Goal: Information Seeking & Learning: Learn about a topic

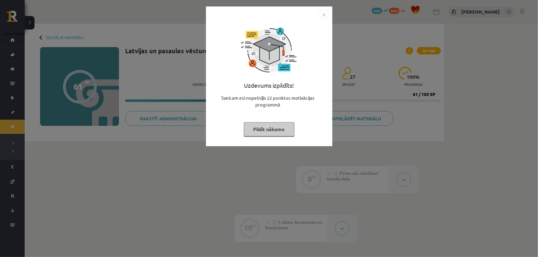
click at [260, 131] on button "Pildīt nākamo" at bounding box center [269, 129] width 51 height 14
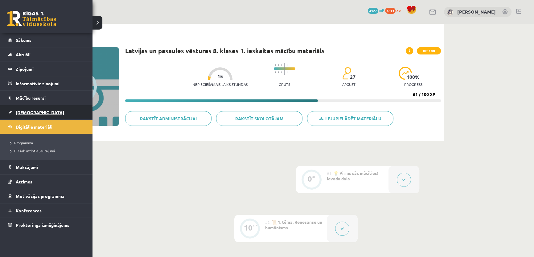
click at [46, 111] on link "[DEMOGRAPHIC_DATA]" at bounding box center [46, 112] width 77 height 14
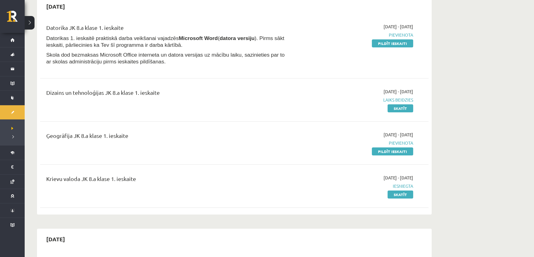
scroll to position [56, 0]
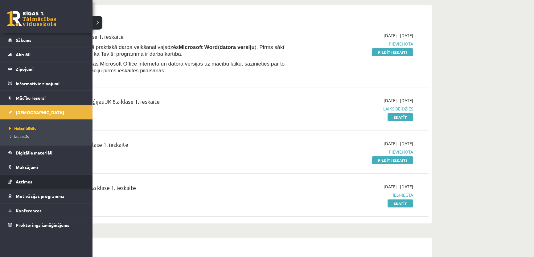
click at [41, 185] on link "Atzīmes" at bounding box center [46, 182] width 77 height 14
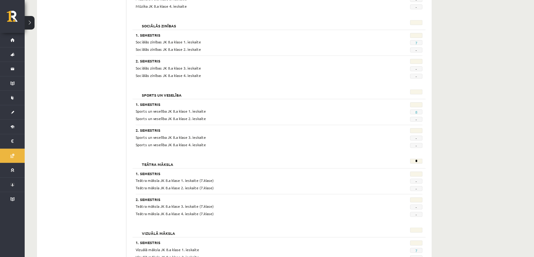
scroll to position [1105, 0]
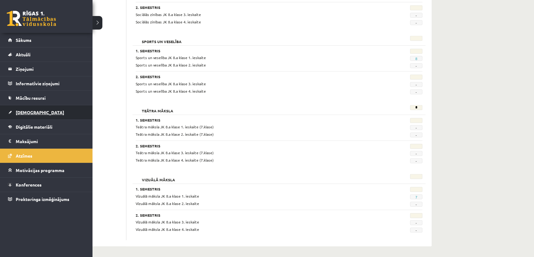
click at [46, 105] on link "[DEMOGRAPHIC_DATA]" at bounding box center [46, 112] width 77 height 14
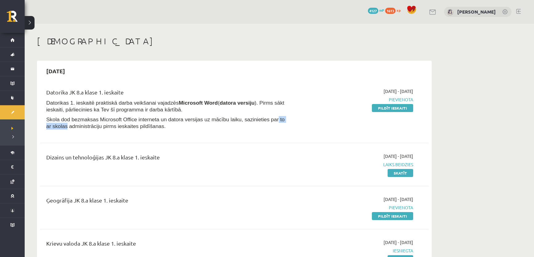
drag, startPoint x: 283, startPoint y: 119, endPoint x: 242, endPoint y: 125, distance: 41.4
click at [242, 125] on p "Skola dod bezmaksas Microsoft Office interneta un datora versijas uz mācību lai…" at bounding box center [166, 123] width 241 height 14
click at [287, 139] on div "Datorika JK 8.a klase 1. ieskaite Datorikas 1. ieskaitē praktiskā darba veikšan…" at bounding box center [234, 179] width 388 height 195
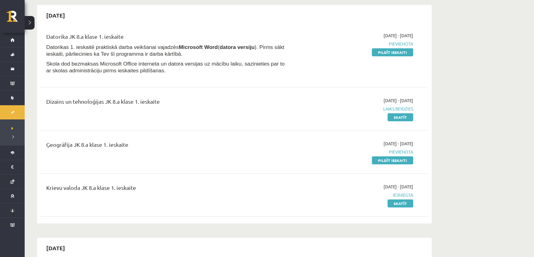
scroll to position [84, 0]
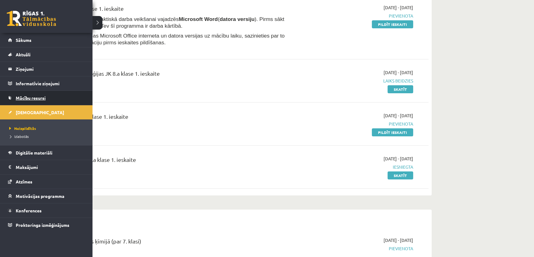
click at [16, 101] on link "Mācību resursi" at bounding box center [46, 98] width 77 height 14
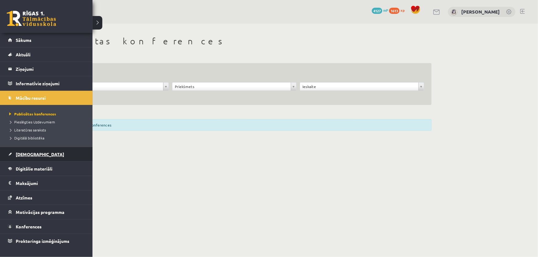
click at [35, 153] on link "[DEMOGRAPHIC_DATA]" at bounding box center [46, 154] width 77 height 14
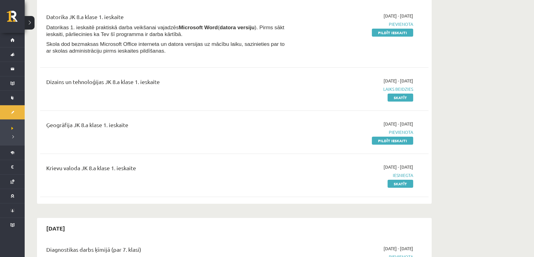
scroll to position [84, 0]
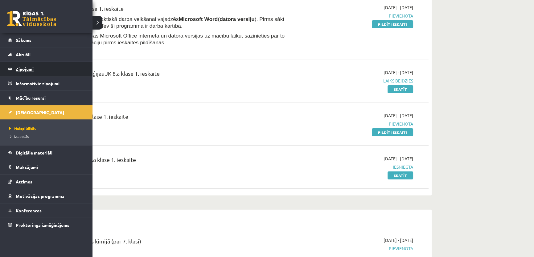
click at [17, 68] on legend "Ziņojumi 0" at bounding box center [50, 69] width 69 height 14
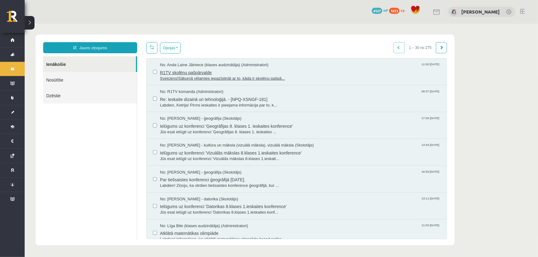
click at [282, 72] on span "R1TV skolēnu pašpārvalde" at bounding box center [300, 72] width 281 height 8
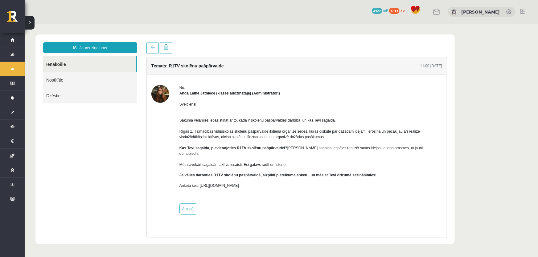
drag, startPoint x: 47, startPoint y: 62, endPoint x: 14, endPoint y: 212, distance: 153.3
drag, startPoint x: 41, startPoint y: 255, endPoint x: 128, endPoint y: 94, distance: 182.9
click at [130, 96] on link "Dzēstie" at bounding box center [90, 96] width 94 height 16
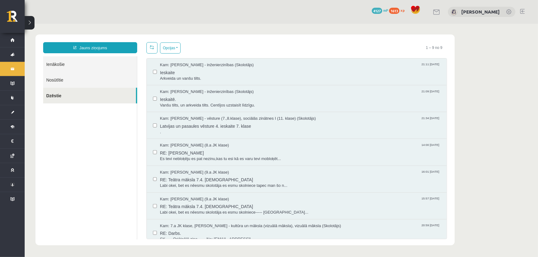
click at [100, 65] on link "Ienākošie" at bounding box center [90, 64] width 94 height 16
click at [100, 61] on link "Ienākošie" at bounding box center [90, 64] width 94 height 16
click at [60, 64] on link "Ienākošie" at bounding box center [90, 64] width 94 height 16
click at [55, 64] on link "Ienākošie" at bounding box center [90, 64] width 94 height 16
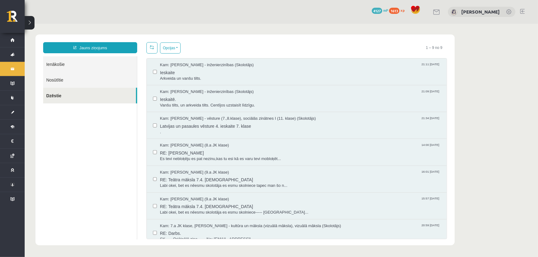
click at [56, 65] on link "Ienākošie" at bounding box center [90, 64] width 94 height 16
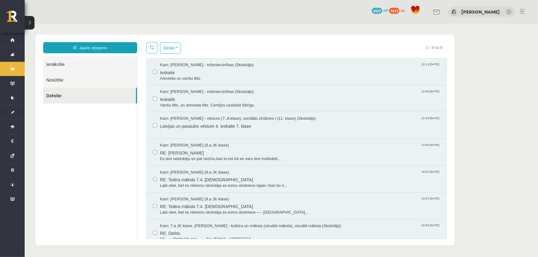
click at [56, 65] on link "Ienākošie" at bounding box center [90, 64] width 94 height 16
drag, startPoint x: 63, startPoint y: 103, endPoint x: 60, endPoint y: 99, distance: 4.8
click at [63, 103] on ul "Ienākošie Nosūtītie Dzēstie" at bounding box center [90, 147] width 94 height 183
click at [54, 68] on link "Ienākošie" at bounding box center [90, 64] width 94 height 16
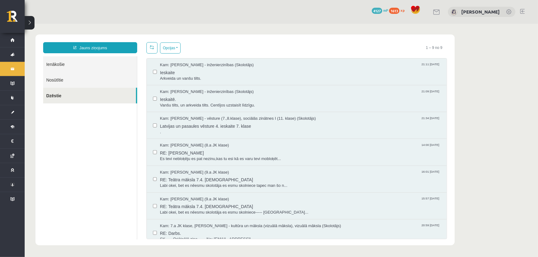
drag, startPoint x: 55, startPoint y: 67, endPoint x: 57, endPoint y: 64, distance: 3.9
click at [55, 66] on link "Ienākošie" at bounding box center [90, 64] width 94 height 16
click at [57, 64] on link "Ienākošie" at bounding box center [90, 64] width 94 height 16
drag, startPoint x: 60, startPoint y: 63, endPoint x: 69, endPoint y: 64, distance: 8.4
click at [61, 63] on link "Ienākošie" at bounding box center [90, 64] width 94 height 16
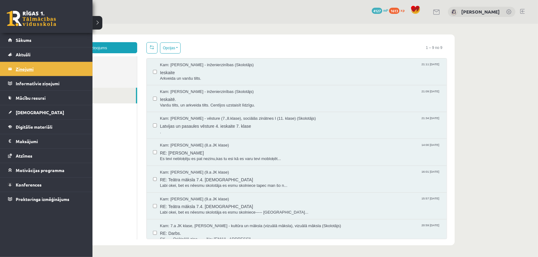
click at [18, 72] on legend "Ziņojumi 0" at bounding box center [50, 69] width 69 height 14
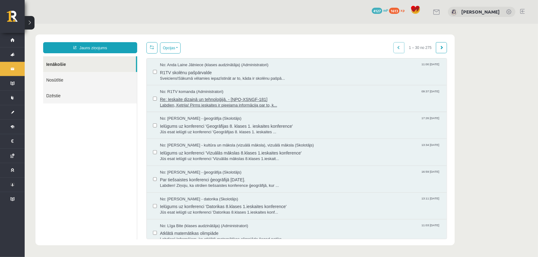
click at [295, 98] on span "Re: Ieskaite dizainā un tehnoloģijā. - [NPQ-XSNGF-181]" at bounding box center [300, 99] width 281 height 8
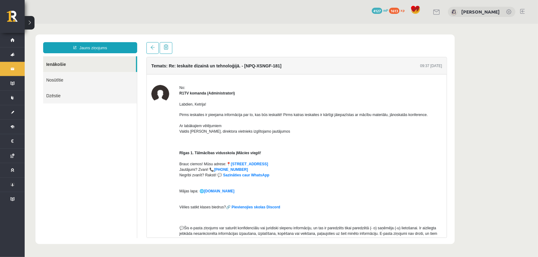
click at [60, 81] on link "Nosūtītie" at bounding box center [90, 80] width 94 height 16
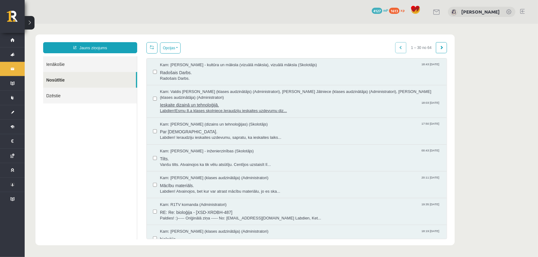
click at [244, 101] on span "Ieskaite dizainā un tehnoloģijā." at bounding box center [300, 104] width 281 height 8
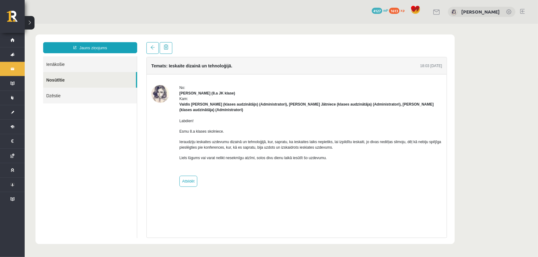
click at [57, 64] on link "Ienākošie" at bounding box center [90, 64] width 94 height 16
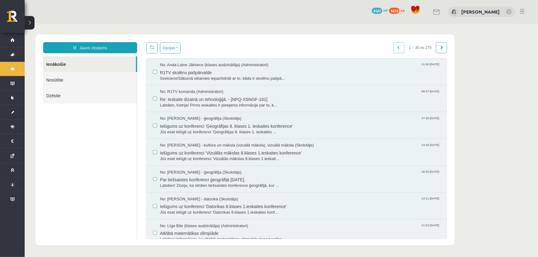
click at [66, 67] on link "Ienākošie" at bounding box center [89, 64] width 93 height 16
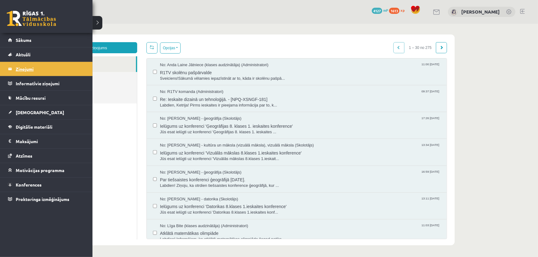
click at [15, 68] on link "Ziņojumi 0" at bounding box center [46, 69] width 77 height 14
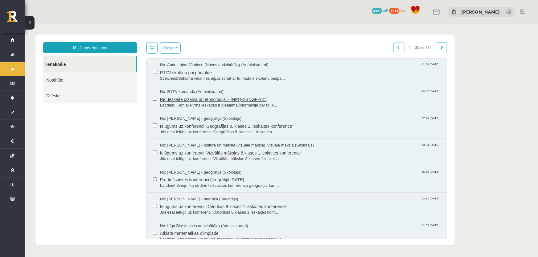
click at [192, 92] on span "No: R1TV komanda (Administratori)" at bounding box center [192, 92] width 64 height 6
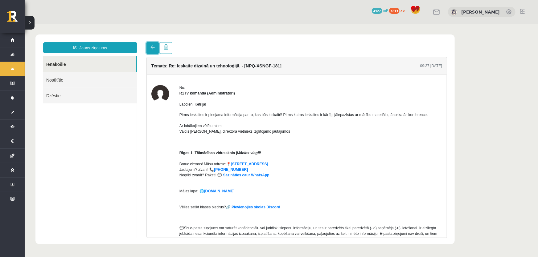
click at [150, 53] on link at bounding box center [152, 48] width 12 height 12
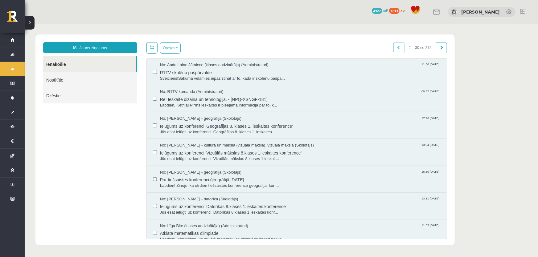
click at [155, 47] on link at bounding box center [151, 47] width 11 height 11
click at [197, 95] on span "Re: Ieskaite dizainā un tehnoloģijā. - [NPQ-XSNGF-181]" at bounding box center [300, 99] width 281 height 8
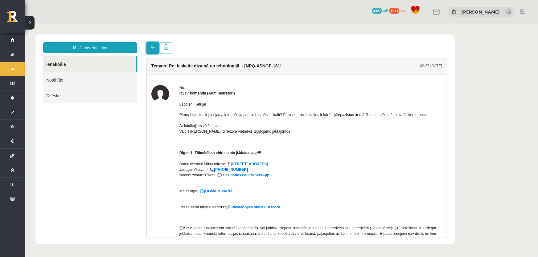
click at [154, 47] on link at bounding box center [152, 48] width 12 height 12
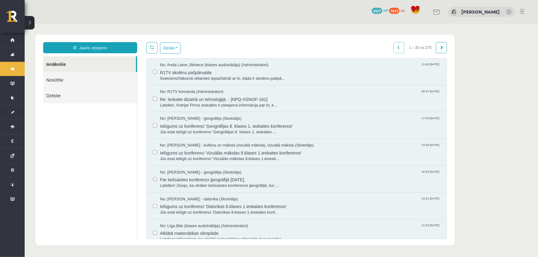
click at [85, 79] on link "Nosūtītie" at bounding box center [90, 80] width 94 height 16
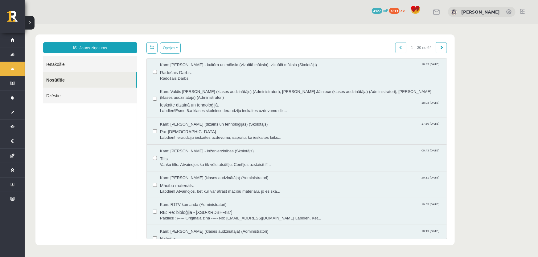
click at [69, 68] on link "Ienākošie" at bounding box center [90, 64] width 94 height 16
click at [59, 64] on link "Ienākošie" at bounding box center [90, 64] width 94 height 16
click at [54, 64] on link "Ienākošie" at bounding box center [90, 64] width 94 height 16
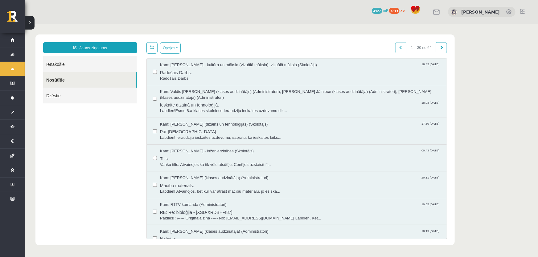
click at [54, 64] on link "Ienākošie" at bounding box center [90, 64] width 94 height 16
click at [53, 64] on link "Ienākošie" at bounding box center [90, 64] width 94 height 16
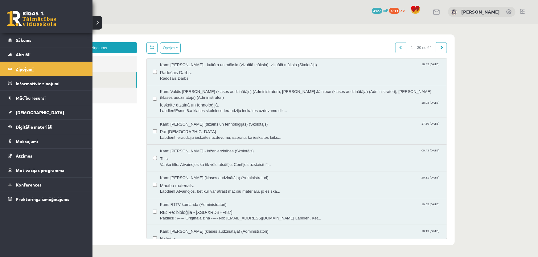
click at [21, 68] on legend "Ziņojumi 0" at bounding box center [50, 69] width 69 height 14
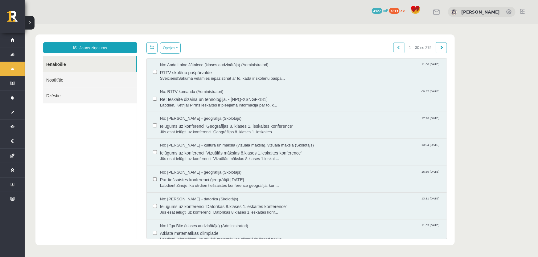
click at [60, 66] on link "Ienākošie" at bounding box center [89, 64] width 93 height 16
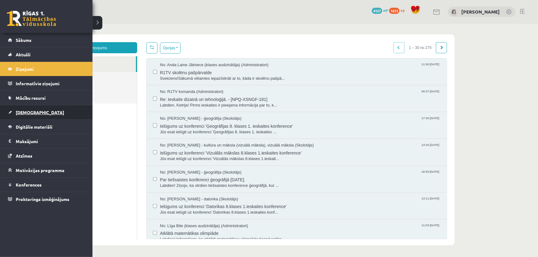
click at [31, 114] on link "[DEMOGRAPHIC_DATA]" at bounding box center [46, 112] width 77 height 14
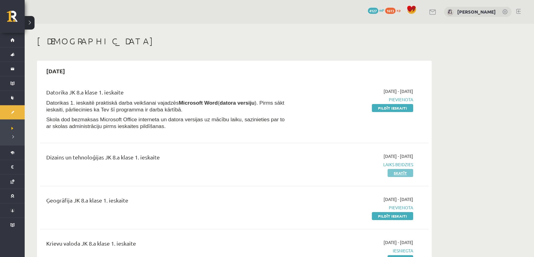
click at [399, 174] on link "Skatīt" at bounding box center [401, 173] width 26 height 8
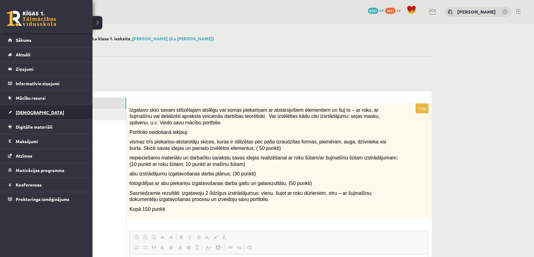
click at [47, 113] on link "[DEMOGRAPHIC_DATA]" at bounding box center [46, 112] width 77 height 14
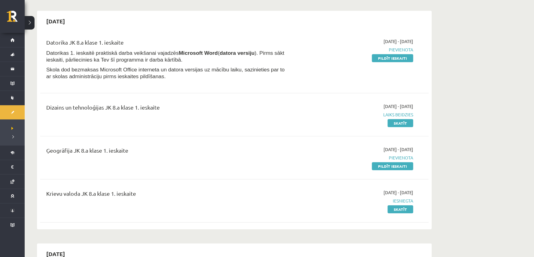
scroll to position [56, 0]
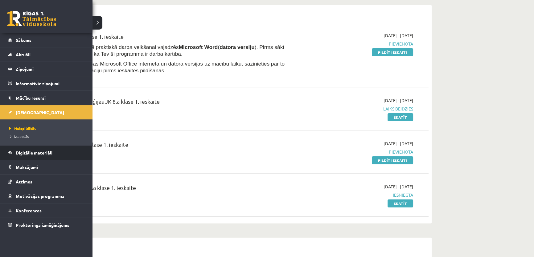
click at [45, 150] on span "Digitālie materiāli" at bounding box center [34, 153] width 37 height 6
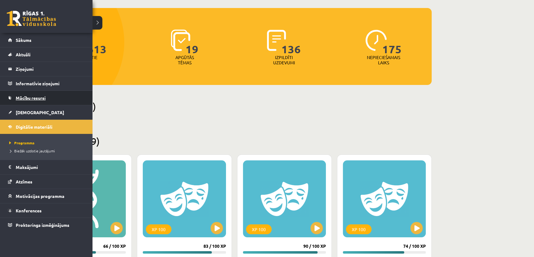
click at [25, 96] on span "Mācību resursi" at bounding box center [31, 98] width 30 height 6
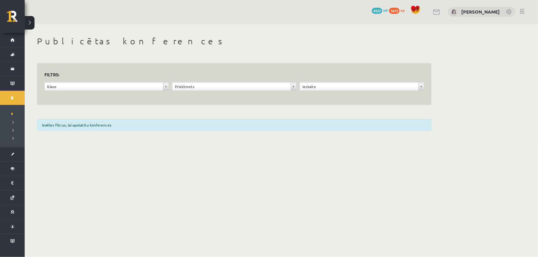
drag, startPoint x: 26, startPoint y: 96, endPoint x: 27, endPoint y: 92, distance: 4.1
click at [27, 94] on div "**********" at bounding box center [234, 85] width 419 height 123
drag, startPoint x: 292, startPoint y: 88, endPoint x: 293, endPoint y: 92, distance: 4.8
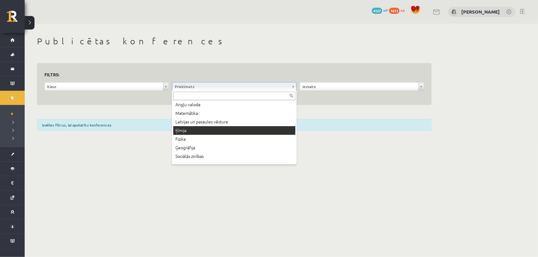
scroll to position [63, 0]
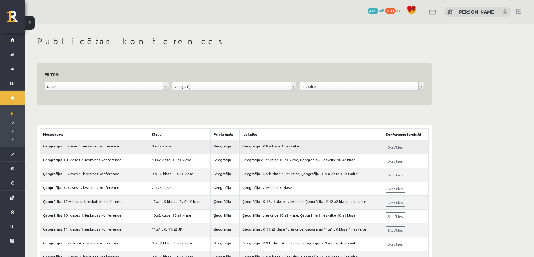
click at [394, 153] on td "Skatīties" at bounding box center [406, 147] width 46 height 14
click at [395, 151] on link "Skatīties" at bounding box center [395, 147] width 19 height 8
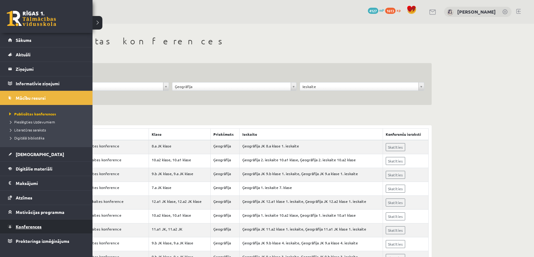
click at [30, 225] on span "Konferences" at bounding box center [29, 227] width 26 height 6
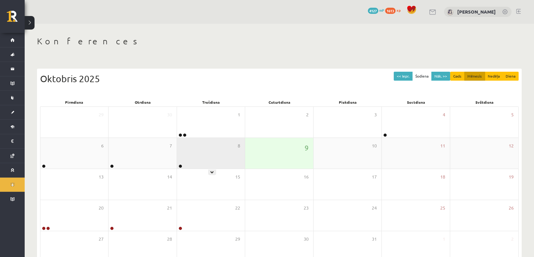
click at [208, 146] on div "8" at bounding box center [211, 153] width 68 height 31
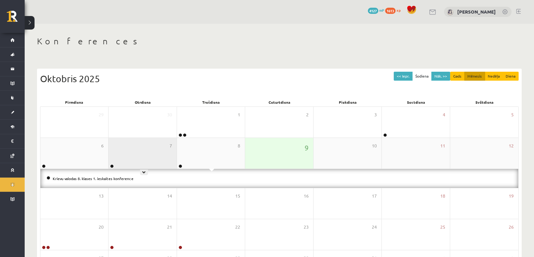
click at [139, 152] on div "7" at bounding box center [143, 153] width 68 height 31
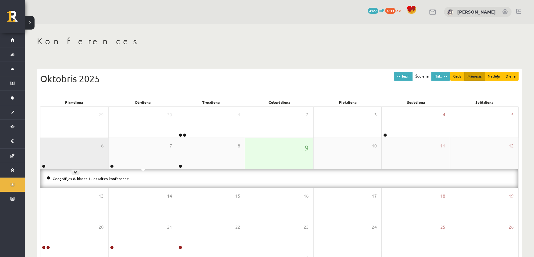
click at [67, 154] on div "6" at bounding box center [74, 153] width 68 height 31
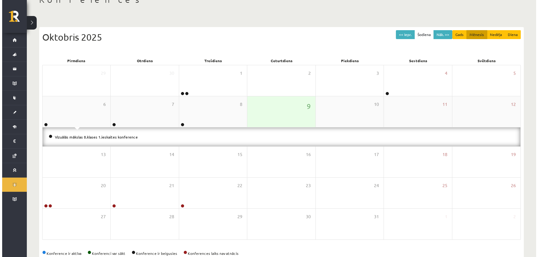
scroll to position [28, 0]
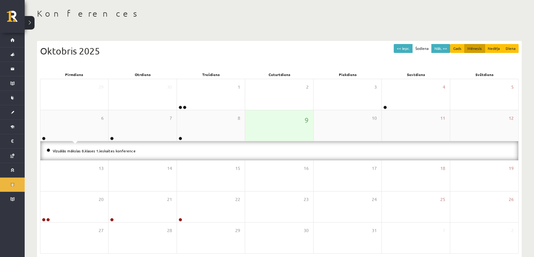
click at [260, 129] on div "9" at bounding box center [279, 125] width 68 height 31
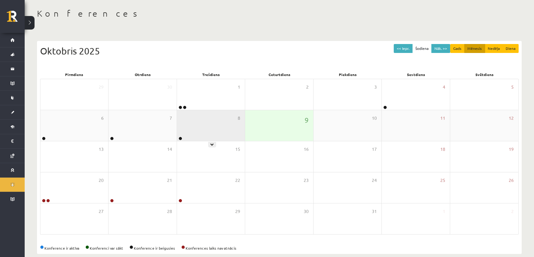
click at [215, 122] on div "8" at bounding box center [211, 125] width 68 height 31
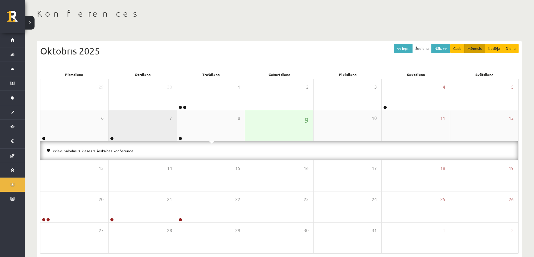
click at [161, 126] on div "7" at bounding box center [143, 125] width 68 height 31
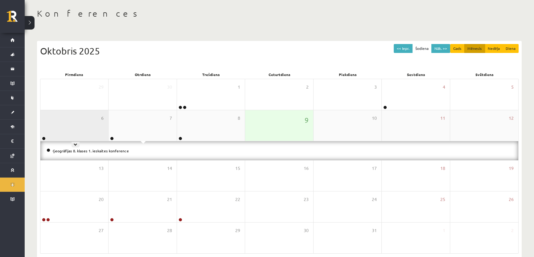
click at [71, 130] on div "6" at bounding box center [74, 125] width 68 height 31
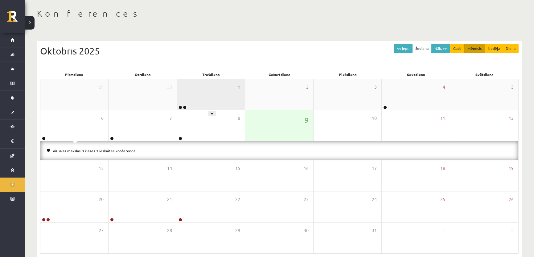
click at [210, 97] on div "1" at bounding box center [211, 94] width 68 height 31
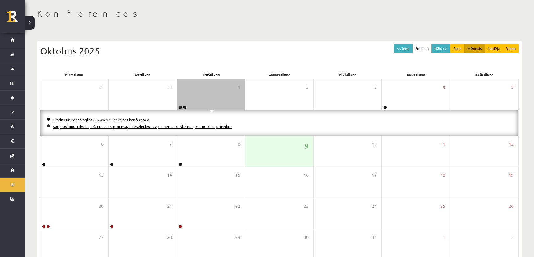
click at [197, 124] on link "Karjeras loma cilvēka pašattīstības procesā, kā izvēlēties sev piemērotāko virz…" at bounding box center [142, 126] width 179 height 5
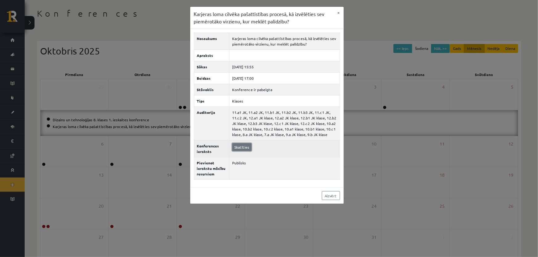
click at [240, 148] on link "Skatīties" at bounding box center [241, 147] width 19 height 8
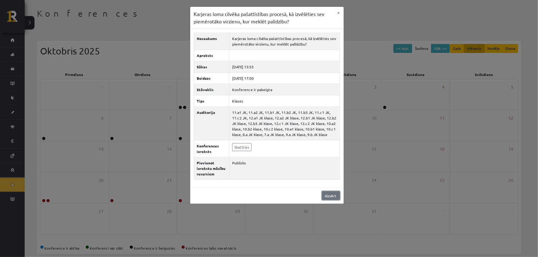
click at [335, 194] on link "Aizvērt" at bounding box center [331, 195] width 18 height 9
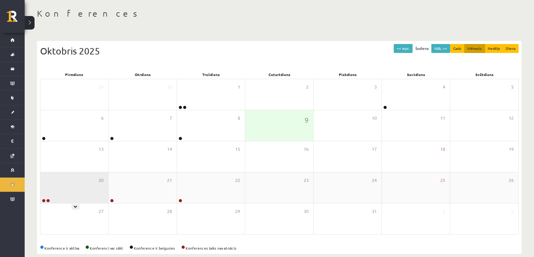
click at [69, 188] on div "20" at bounding box center [74, 188] width 68 height 31
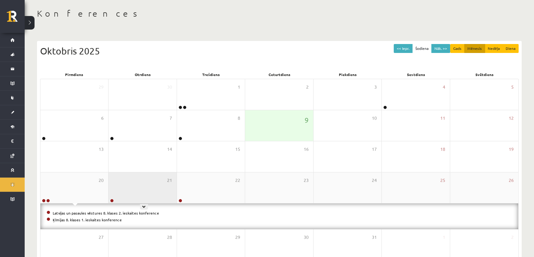
click at [114, 192] on div "21" at bounding box center [143, 188] width 68 height 31
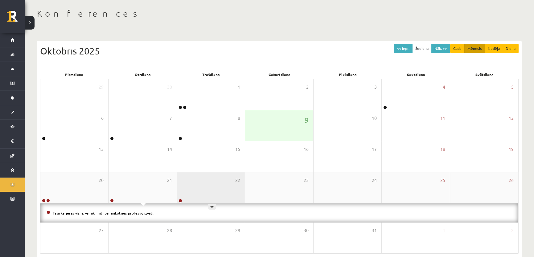
click at [207, 197] on div "22" at bounding box center [211, 188] width 68 height 31
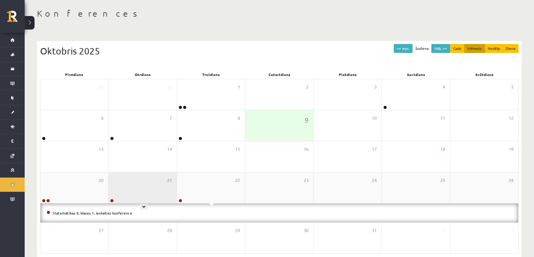
click at [151, 180] on div "21" at bounding box center [143, 188] width 68 height 31
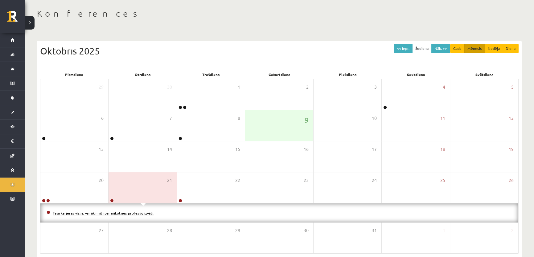
click at [132, 214] on link "Tava karjeras vīzija, vairāki mīti par nākotnes profesiju izvēli." at bounding box center [103, 213] width 101 height 5
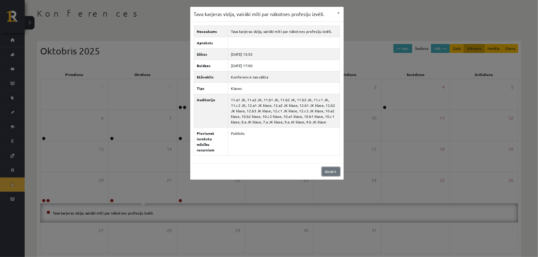
click at [327, 167] on link "Aizvērt" at bounding box center [331, 171] width 18 height 9
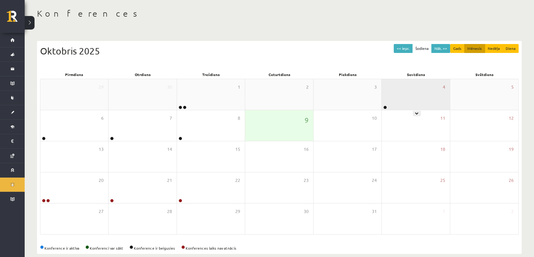
click at [394, 97] on div "4" at bounding box center [416, 94] width 68 height 31
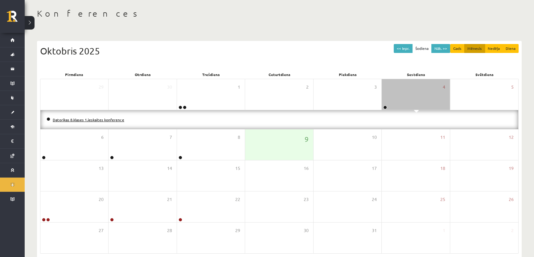
click at [114, 119] on link "Datorikas 8.klases 1.ieskaites konference" at bounding box center [89, 119] width 72 height 5
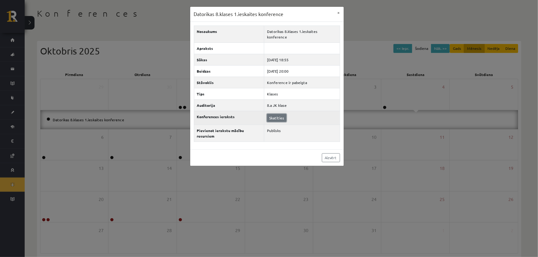
click at [278, 114] on link "Skatīties" at bounding box center [276, 118] width 19 height 8
